Goal: Information Seeking & Learning: Check status

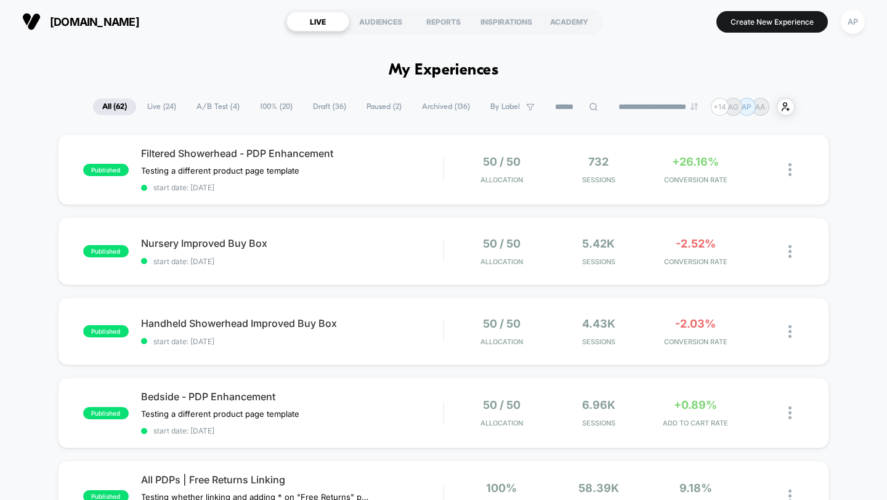
click at [275, 105] on span "100% ( 20 )" at bounding box center [276, 107] width 51 height 17
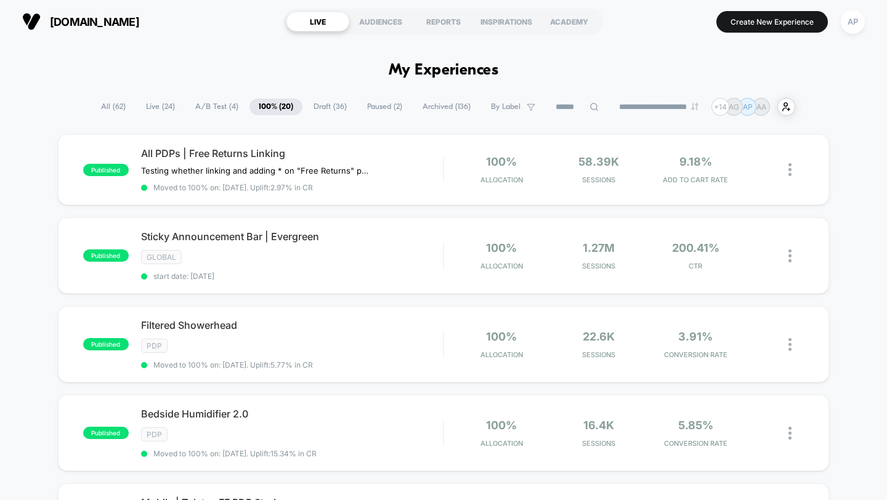
click at [375, 107] on span "Paused ( 2 )" at bounding box center [385, 107] width 54 height 17
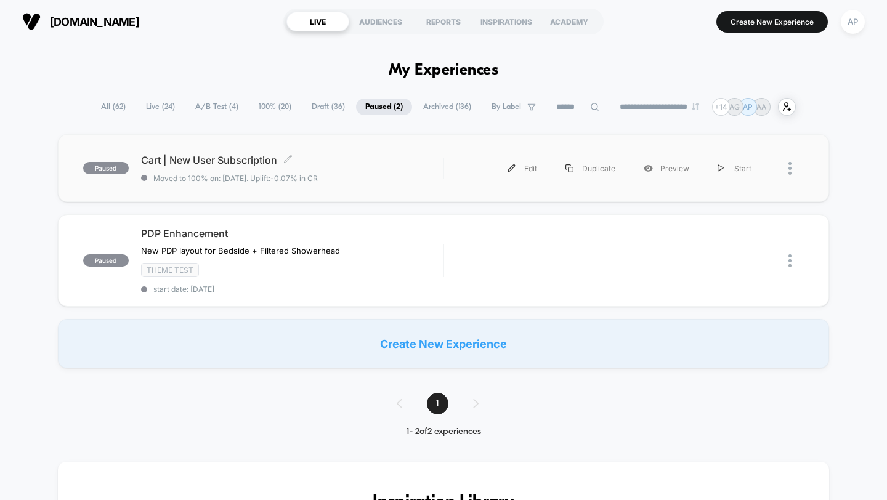
click at [379, 160] on span "Cart | New User Subscription Click to edit experience details" at bounding box center [292, 160] width 303 height 12
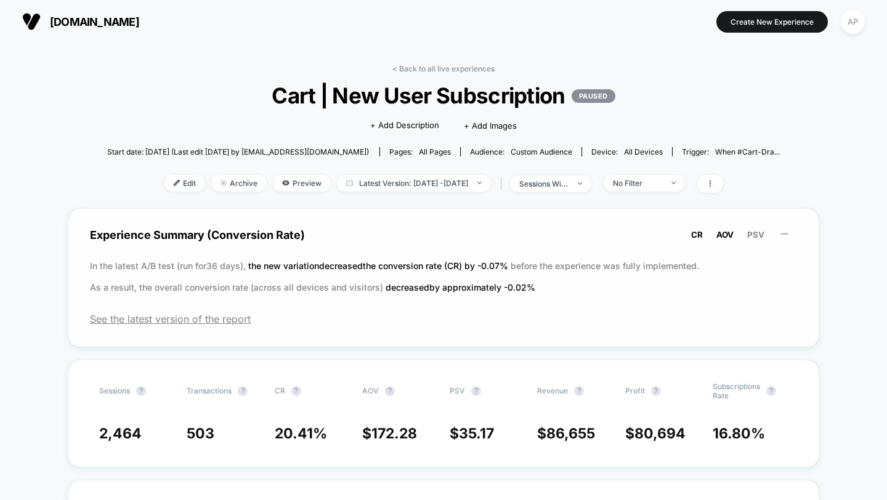
click at [721, 235] on span "AOV" at bounding box center [725, 235] width 17 height 10
click at [753, 233] on span "PSV" at bounding box center [755, 235] width 17 height 10
